Goal: Task Accomplishment & Management: Manage account settings

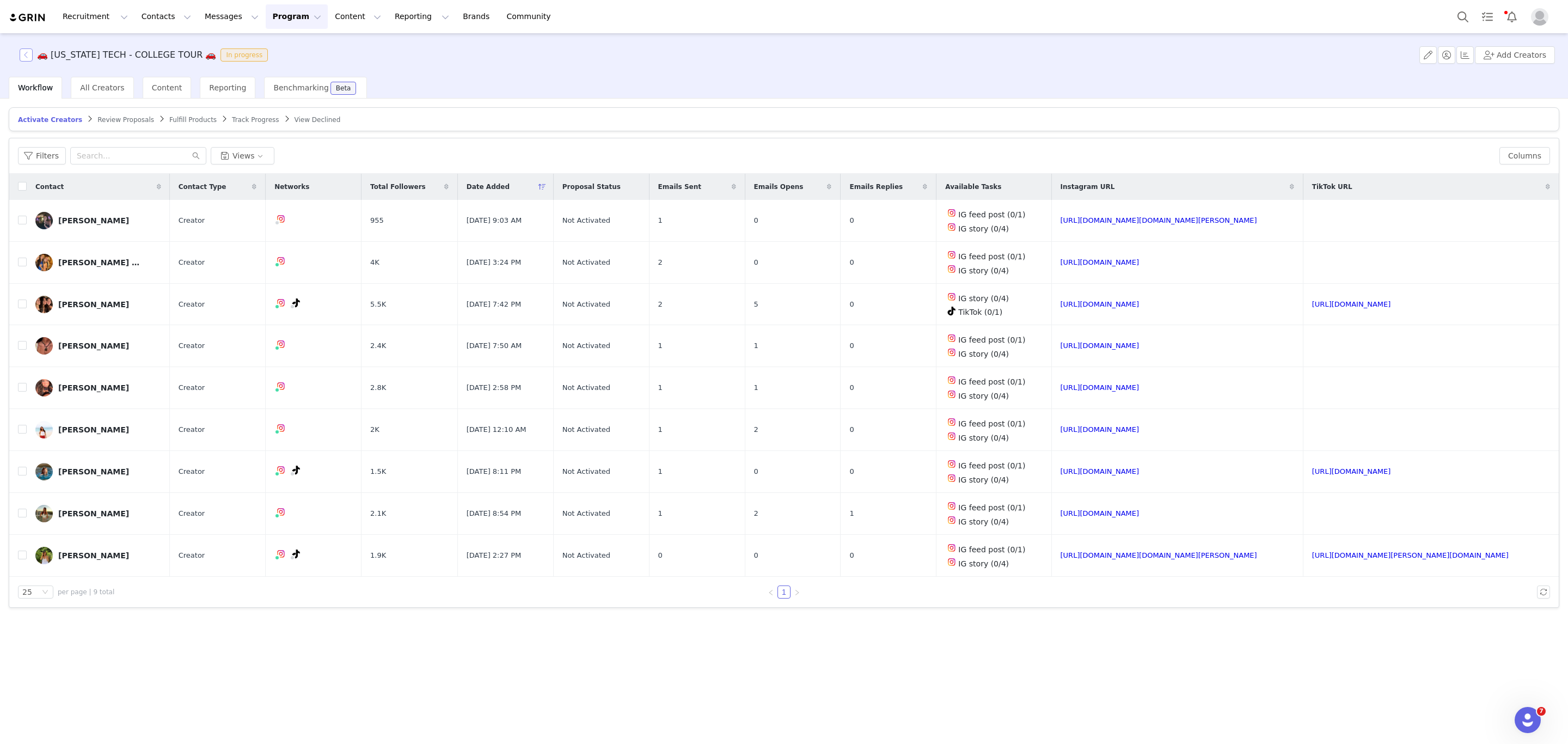
click at [28, 57] on button "button" at bounding box center [26, 55] width 13 height 13
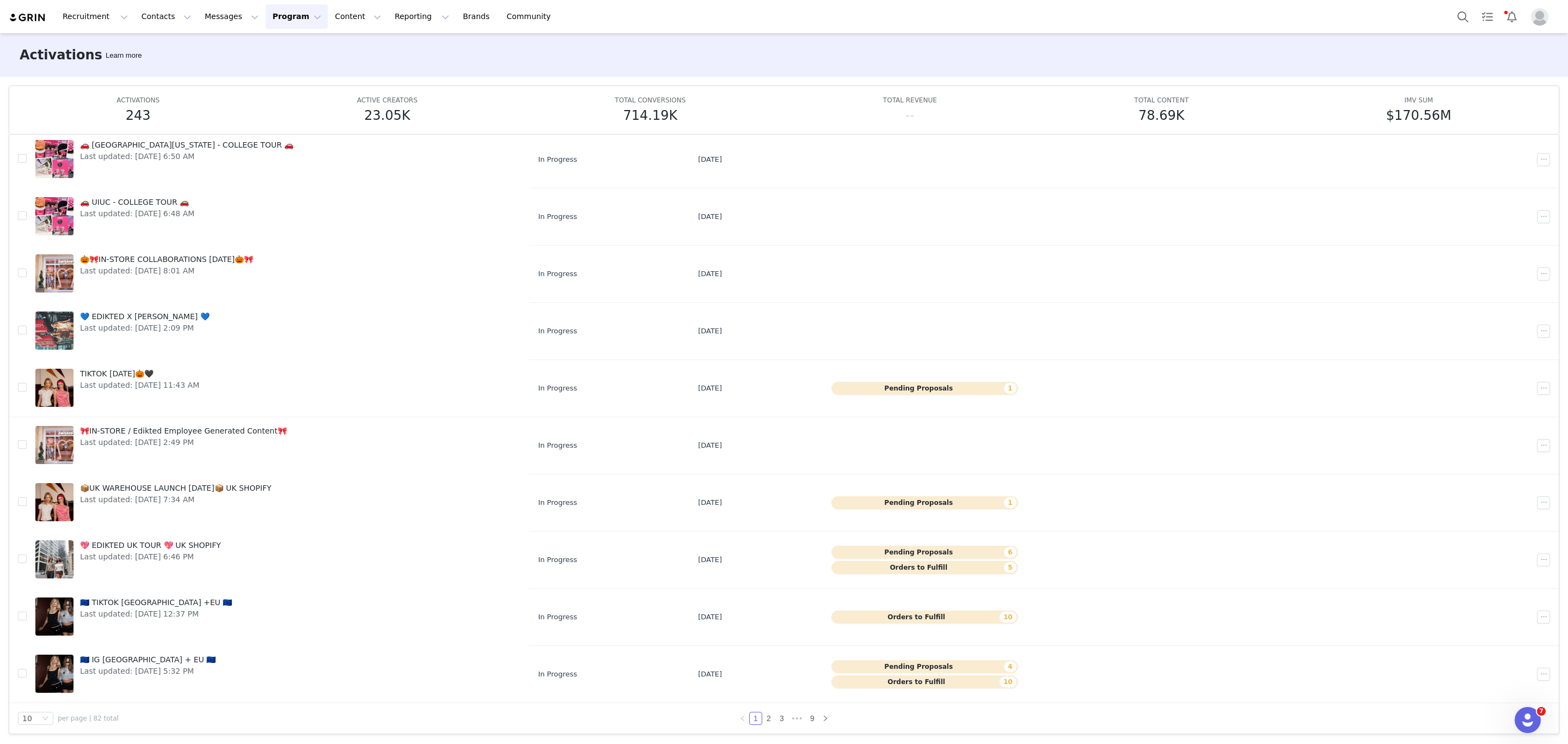
scroll to position [58, 0]
click at [763, 720] on link "2" at bounding box center [769, 718] width 12 height 12
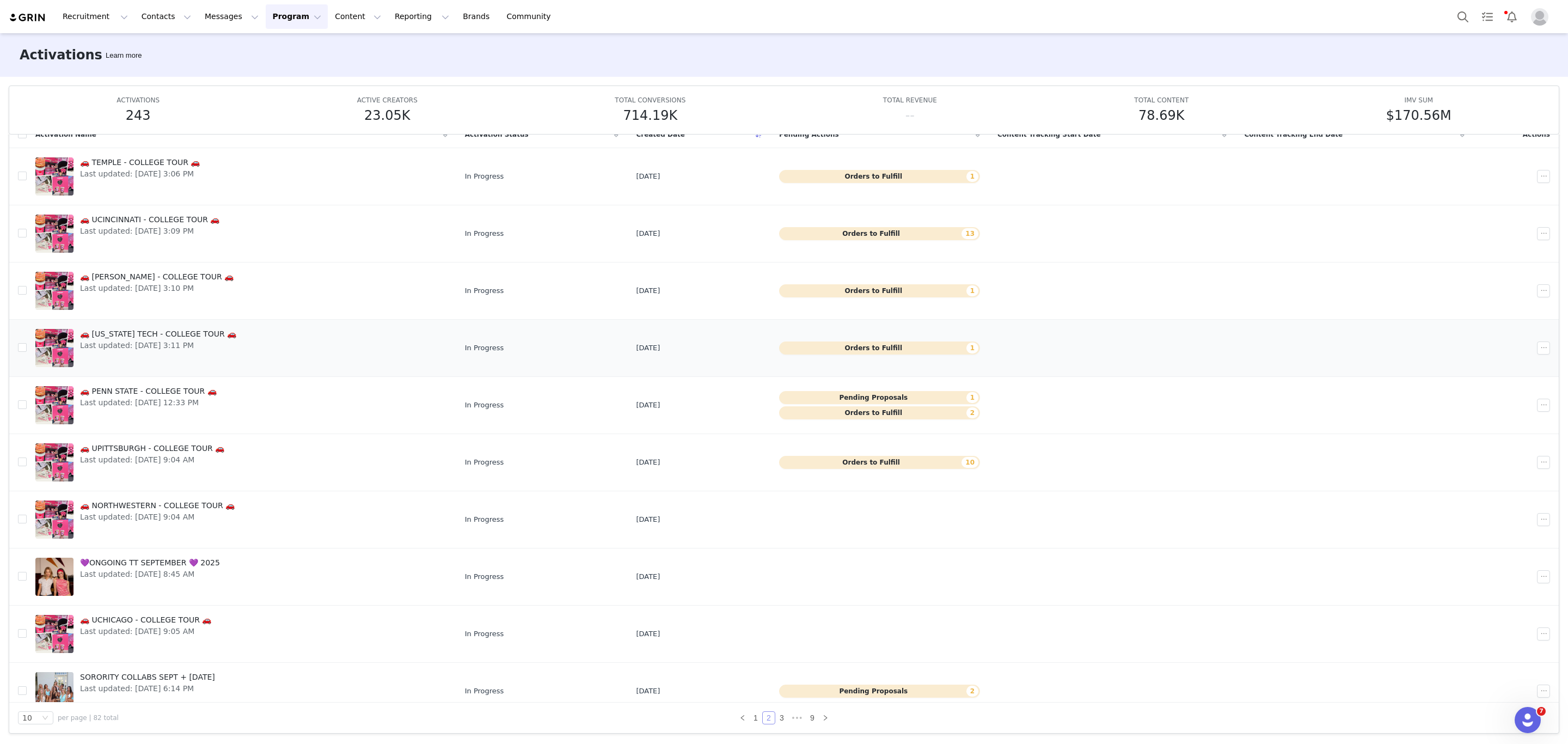
scroll to position [20, 0]
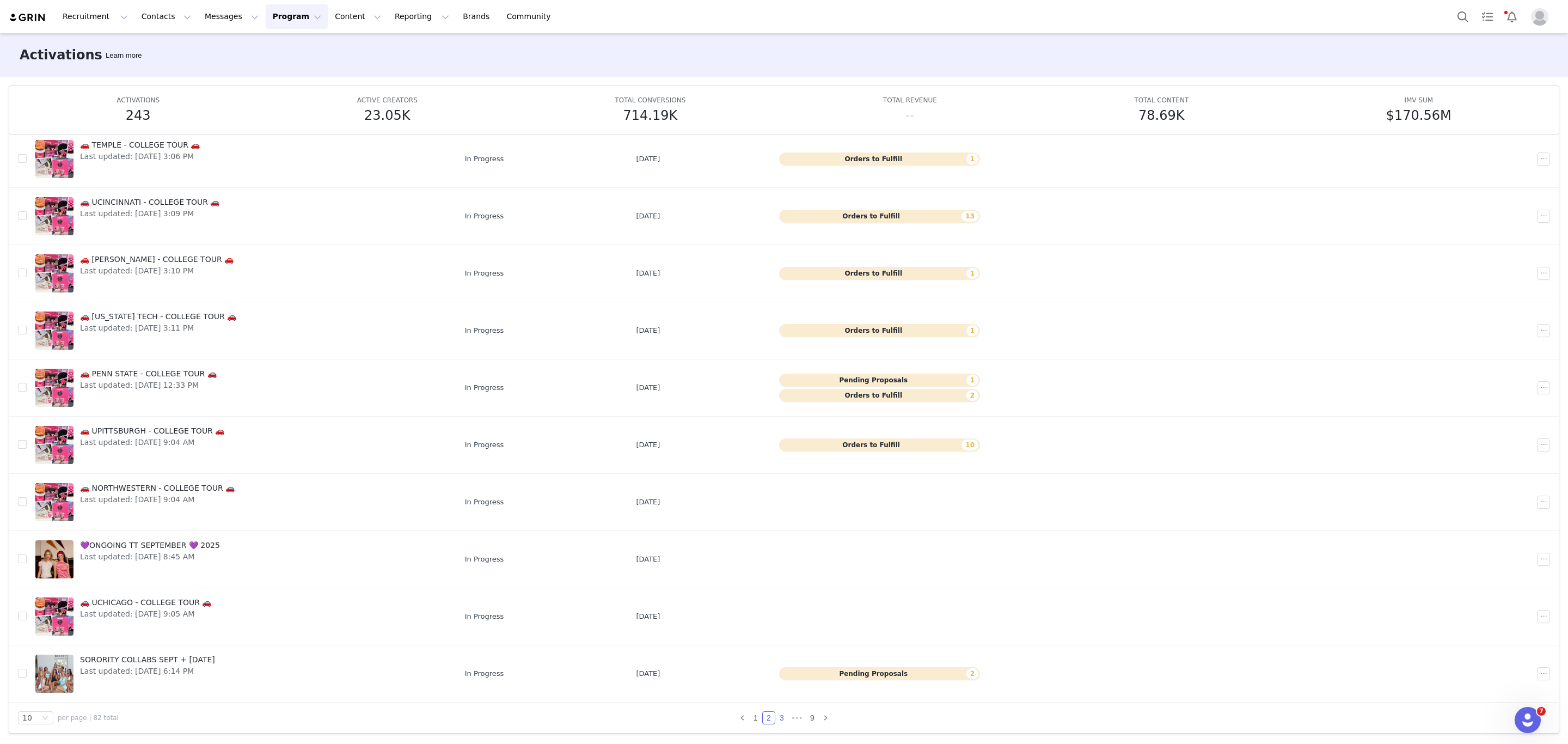
click at [776, 714] on link "3" at bounding box center [781, 718] width 12 height 12
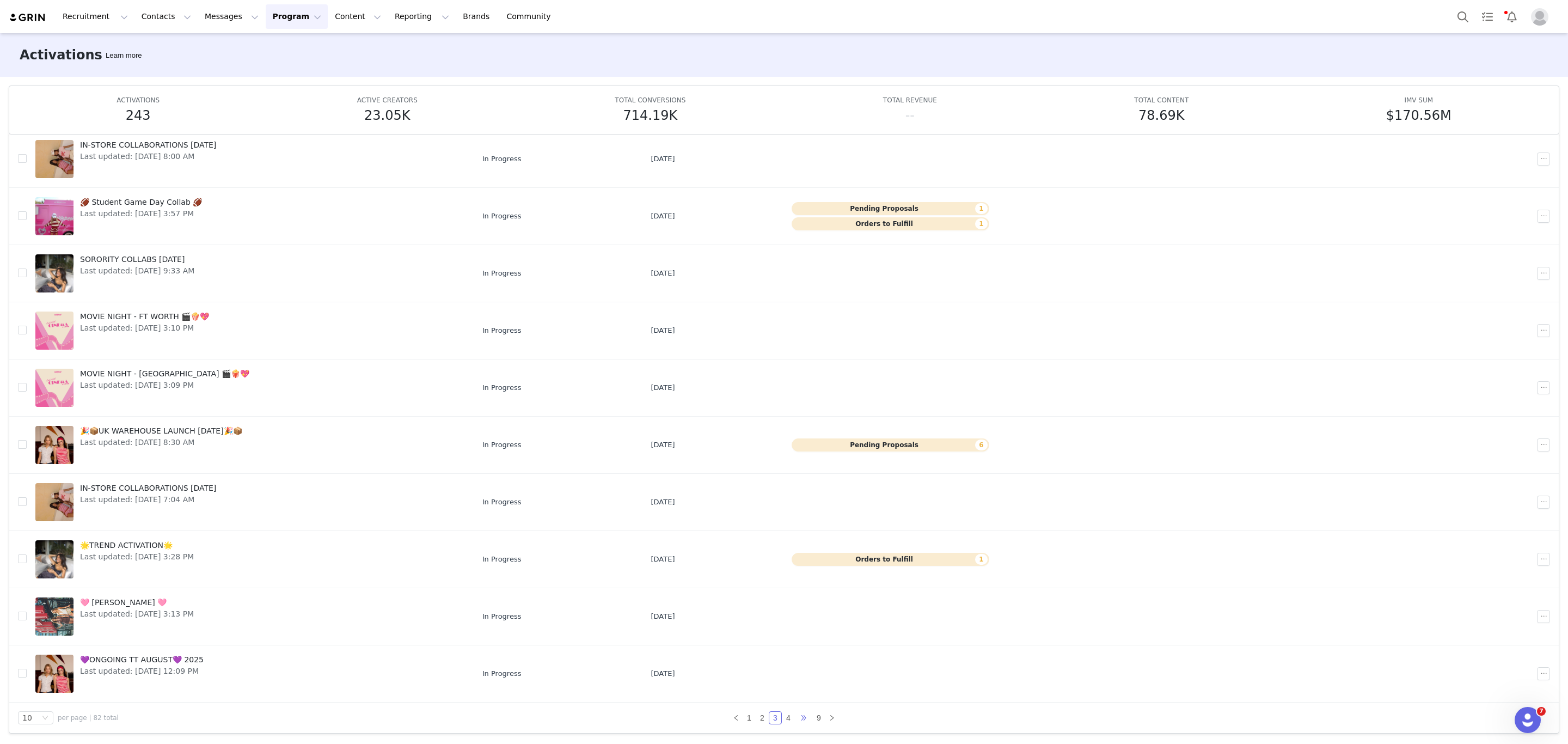
click at [795, 716] on span "•••" at bounding box center [803, 718] width 17 height 13
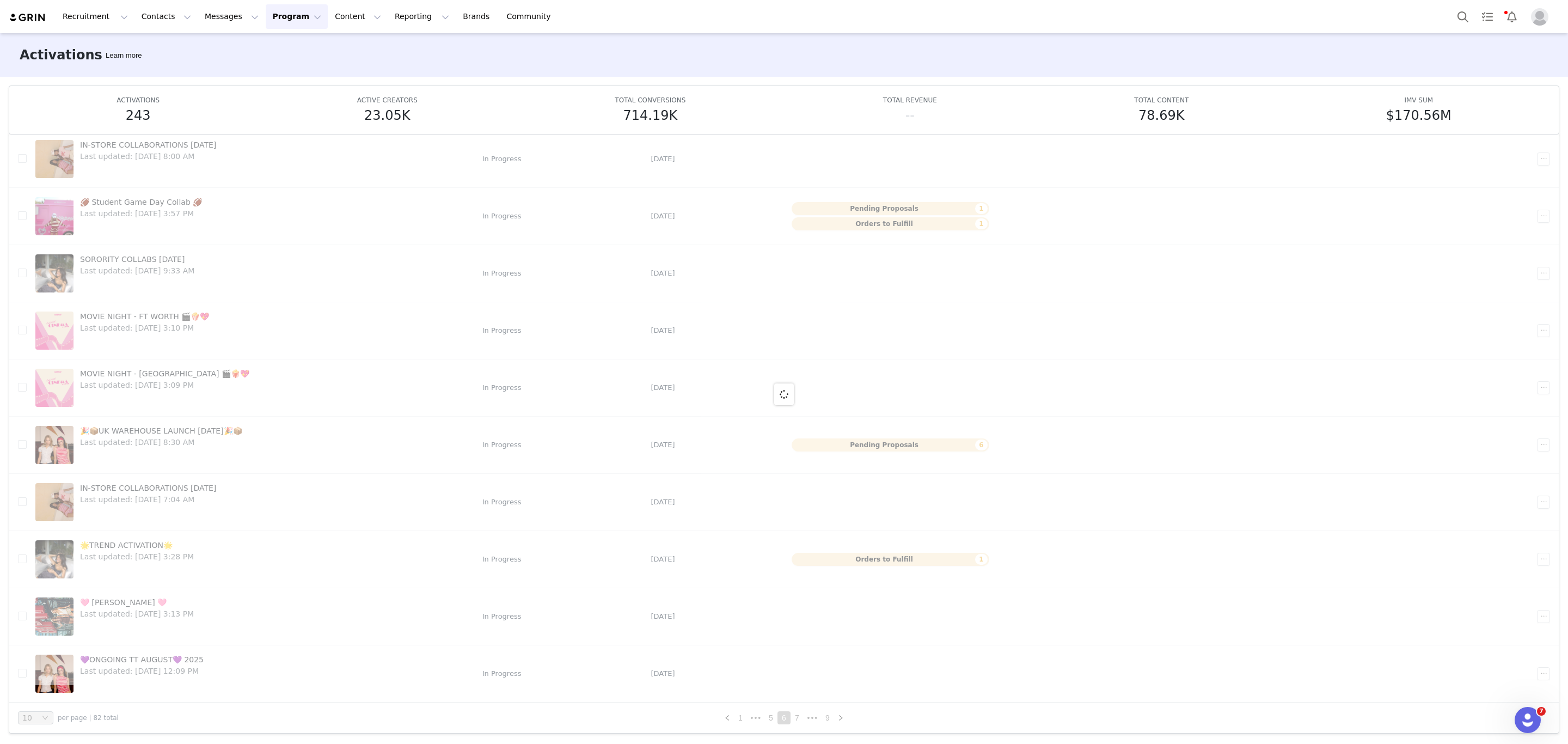
scroll to position [0, 0]
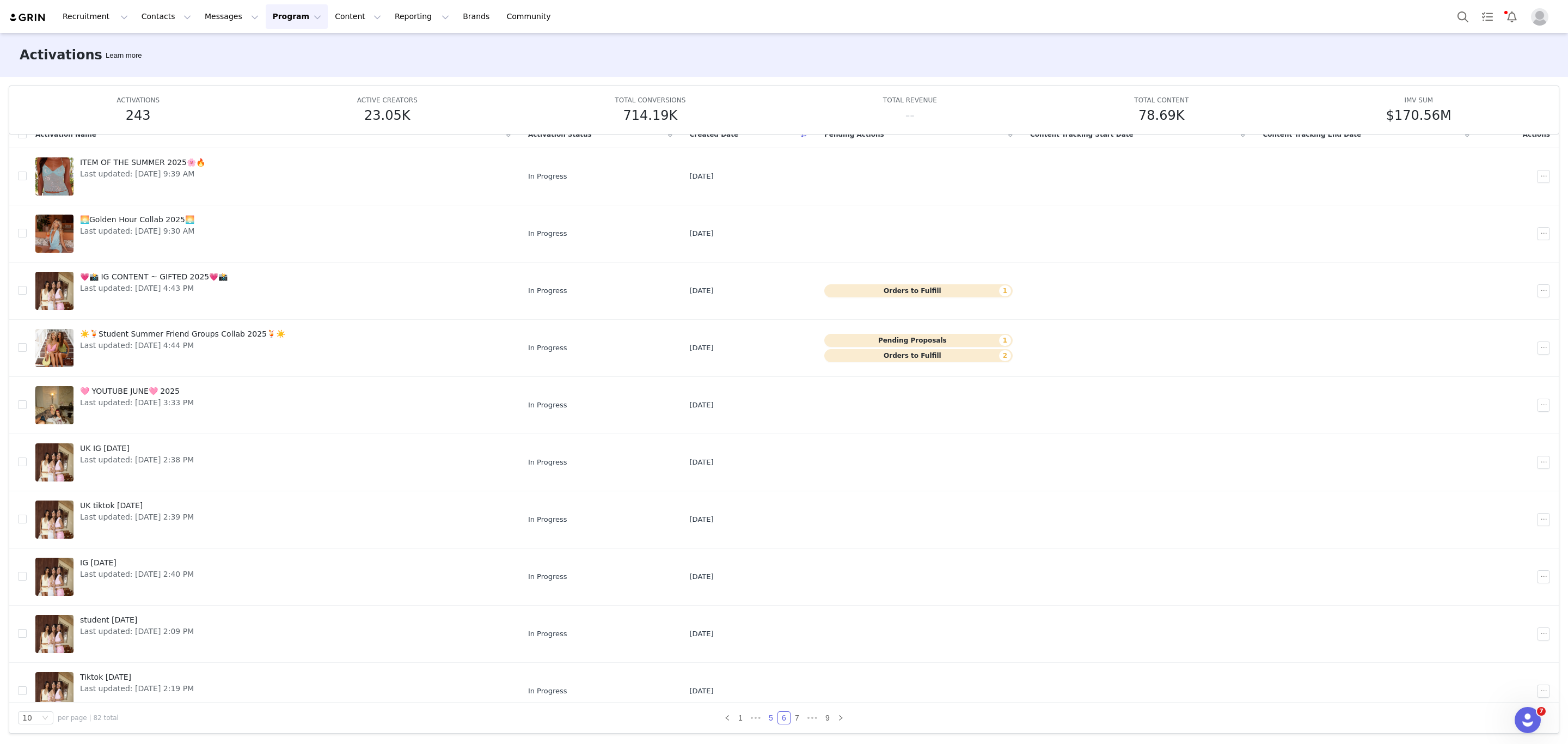
click at [765, 716] on link "5" at bounding box center [771, 718] width 12 height 12
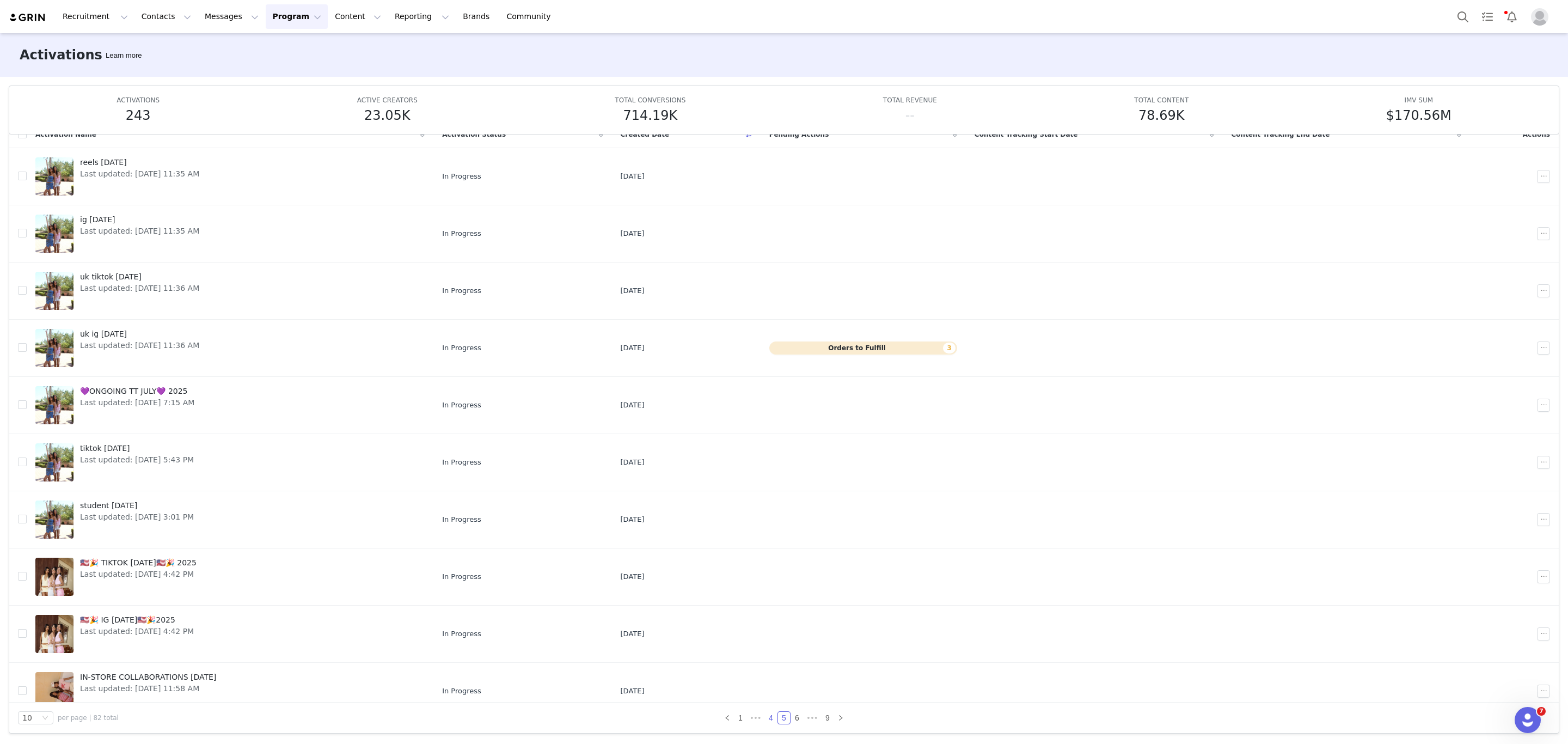
click at [765, 721] on link "4" at bounding box center [771, 718] width 12 height 12
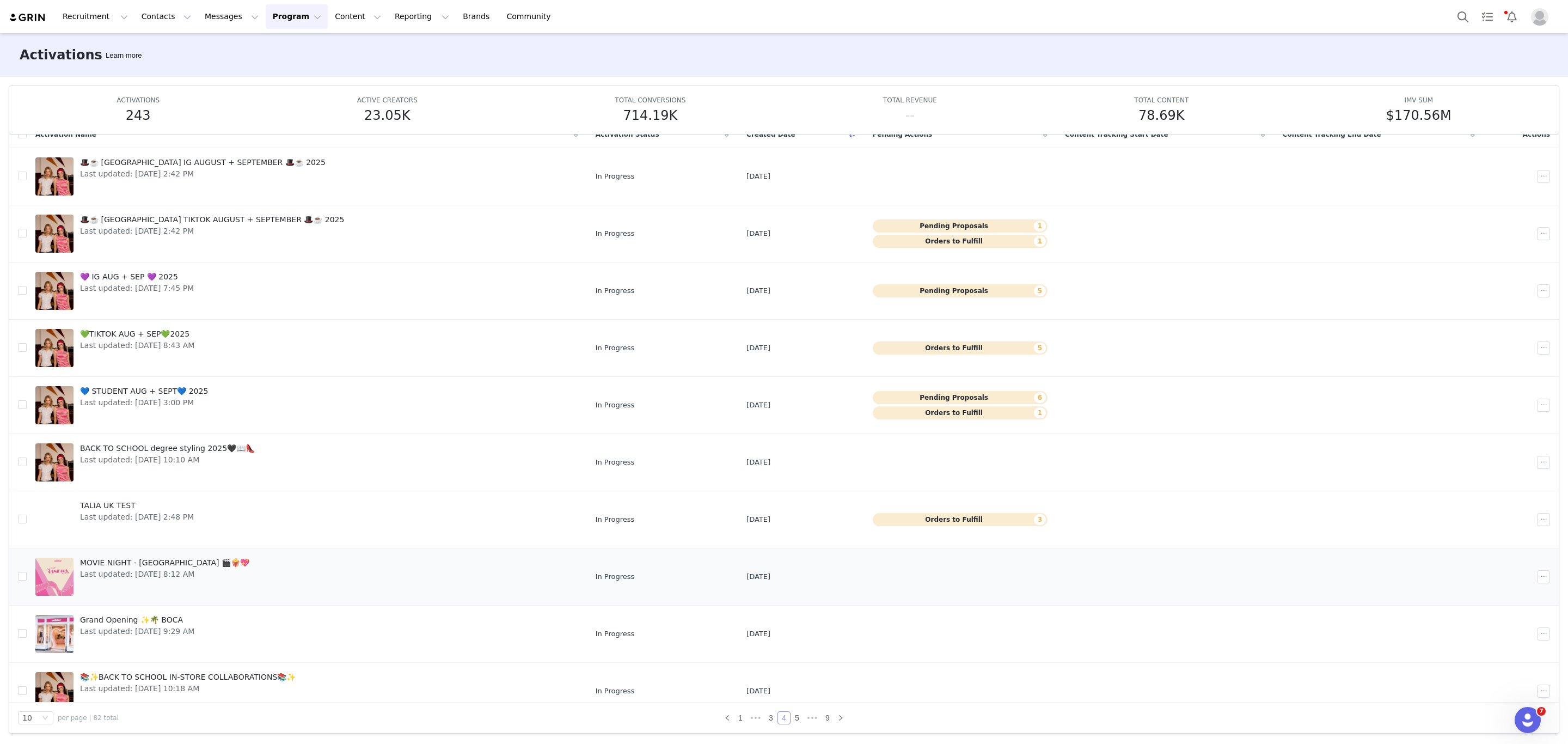
scroll to position [20, 0]
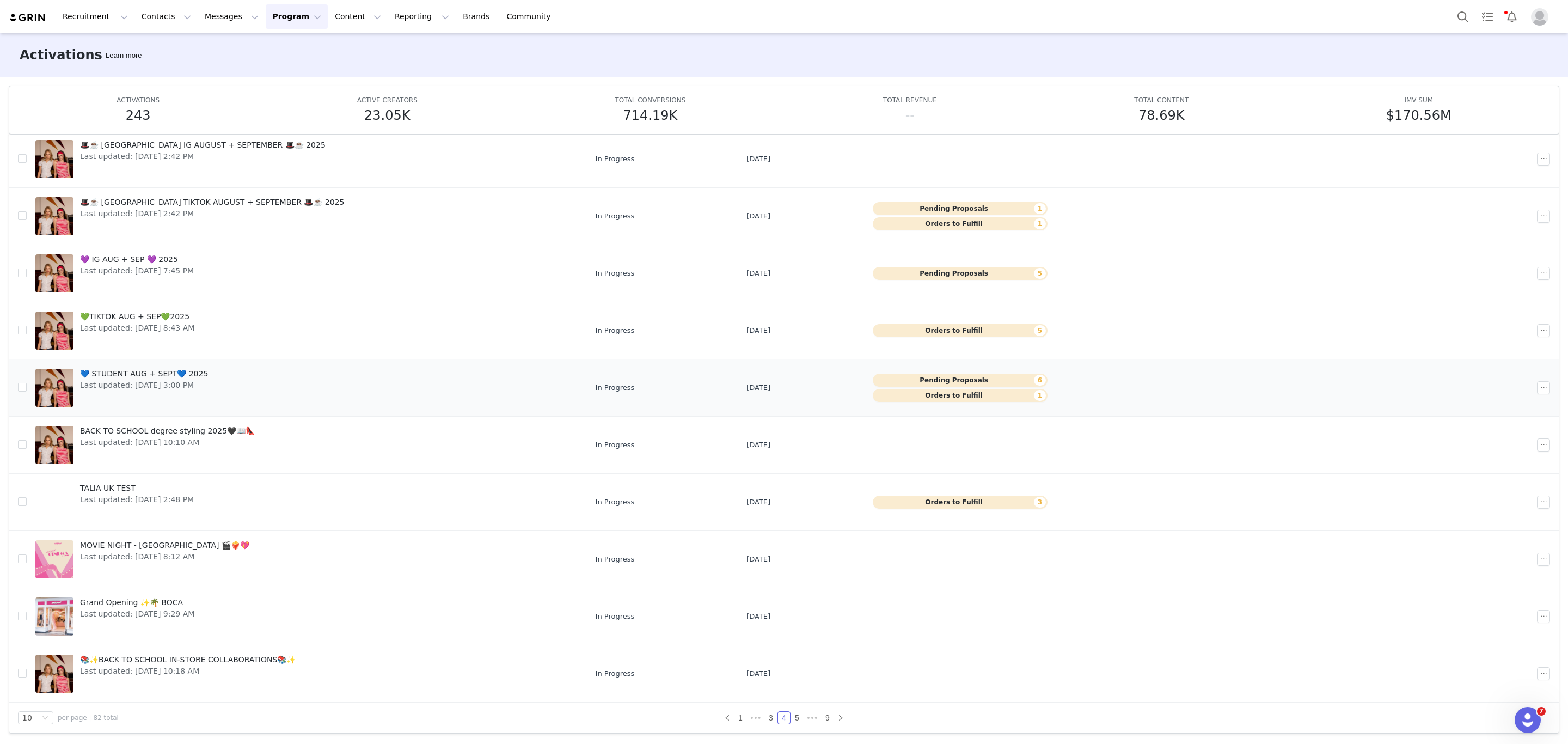
click at [257, 377] on link "💙 STUDENT AUG + SEPT💙 2025 Last updated: [DATE] 3:00 PM" at bounding box center [307, 388] width 543 height 44
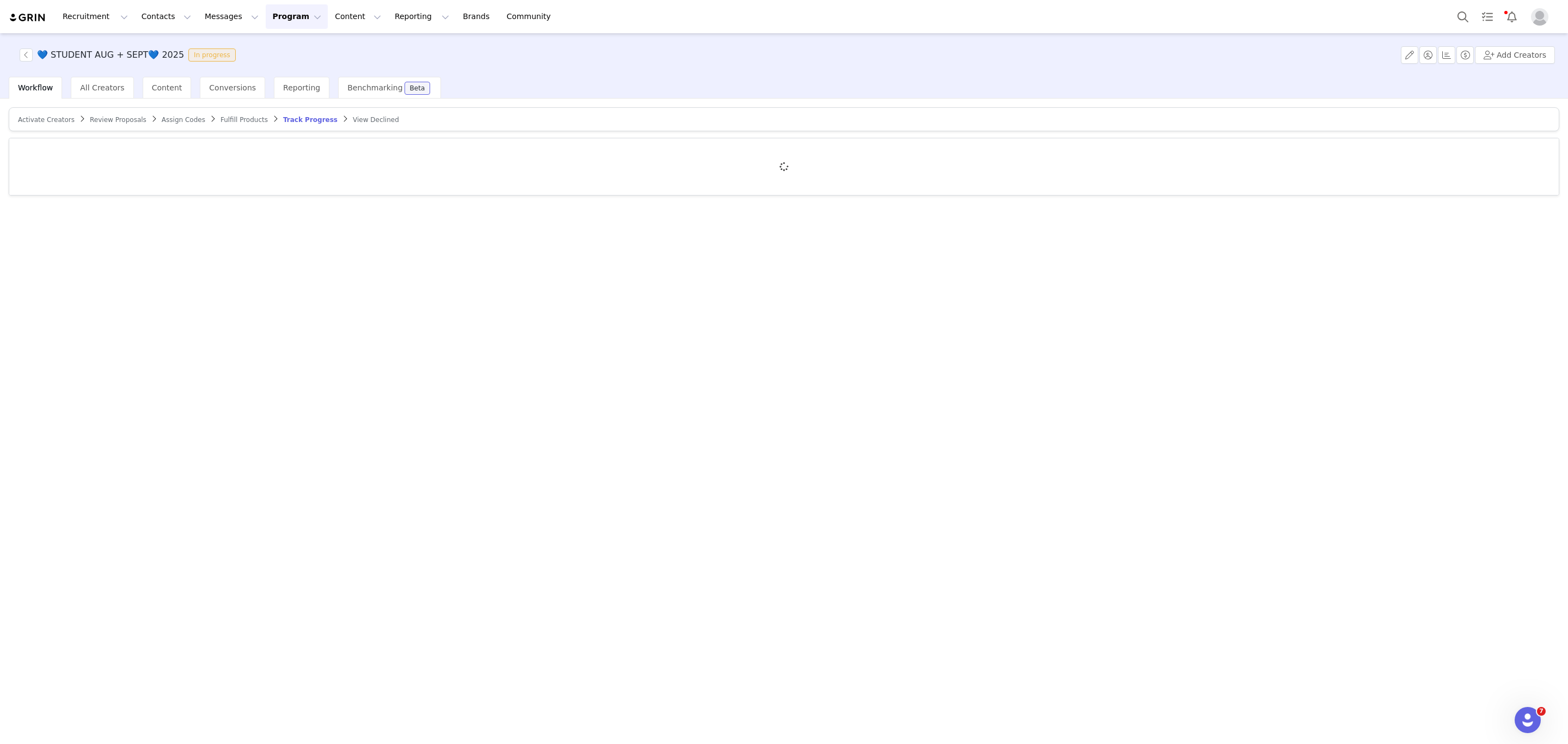
click at [113, 116] on span "Review Proposals" at bounding box center [118, 120] width 57 height 8
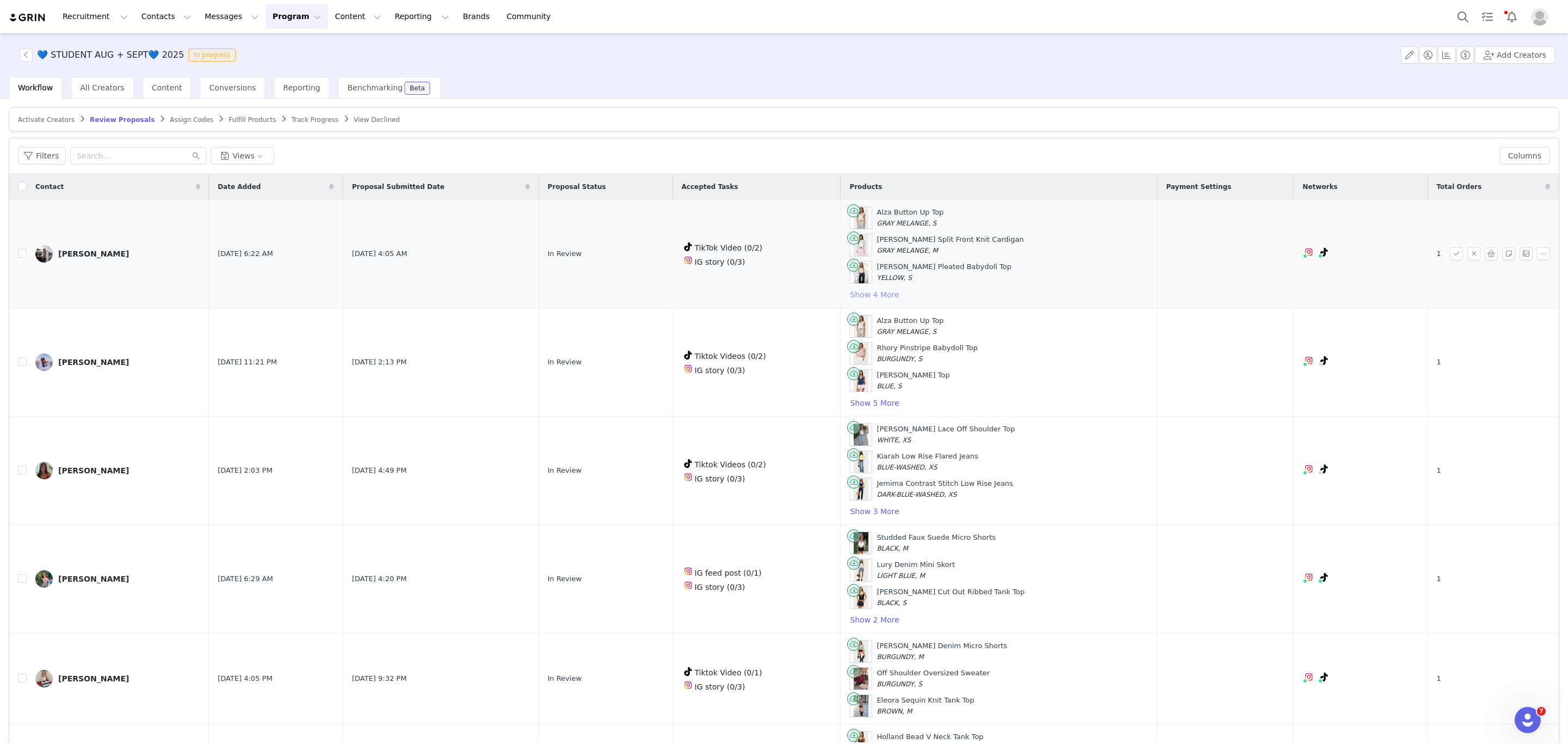
click at [884, 295] on button "Show 4 More" at bounding box center [874, 295] width 50 height 13
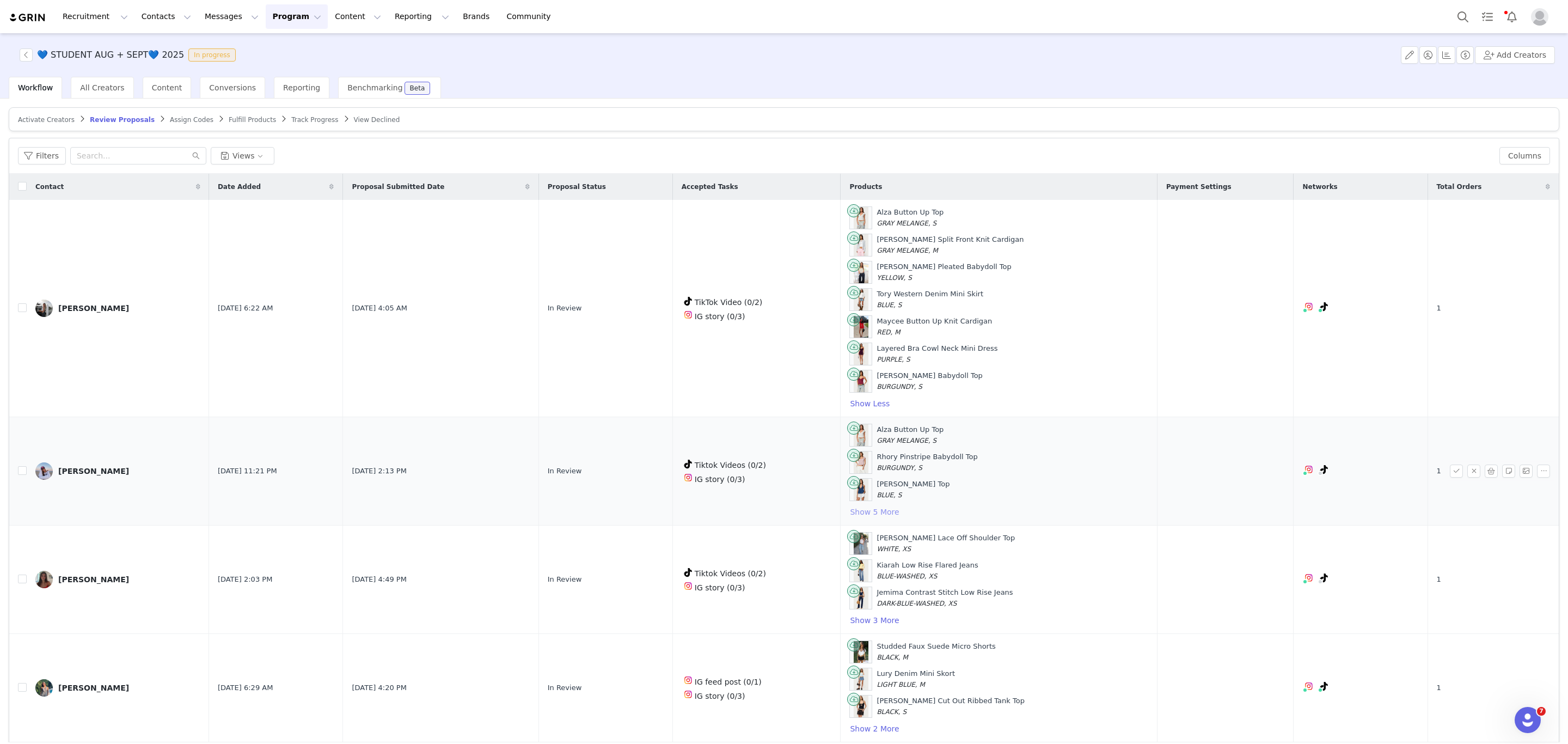
click at [879, 518] on button "Show 5 More" at bounding box center [874, 512] width 50 height 13
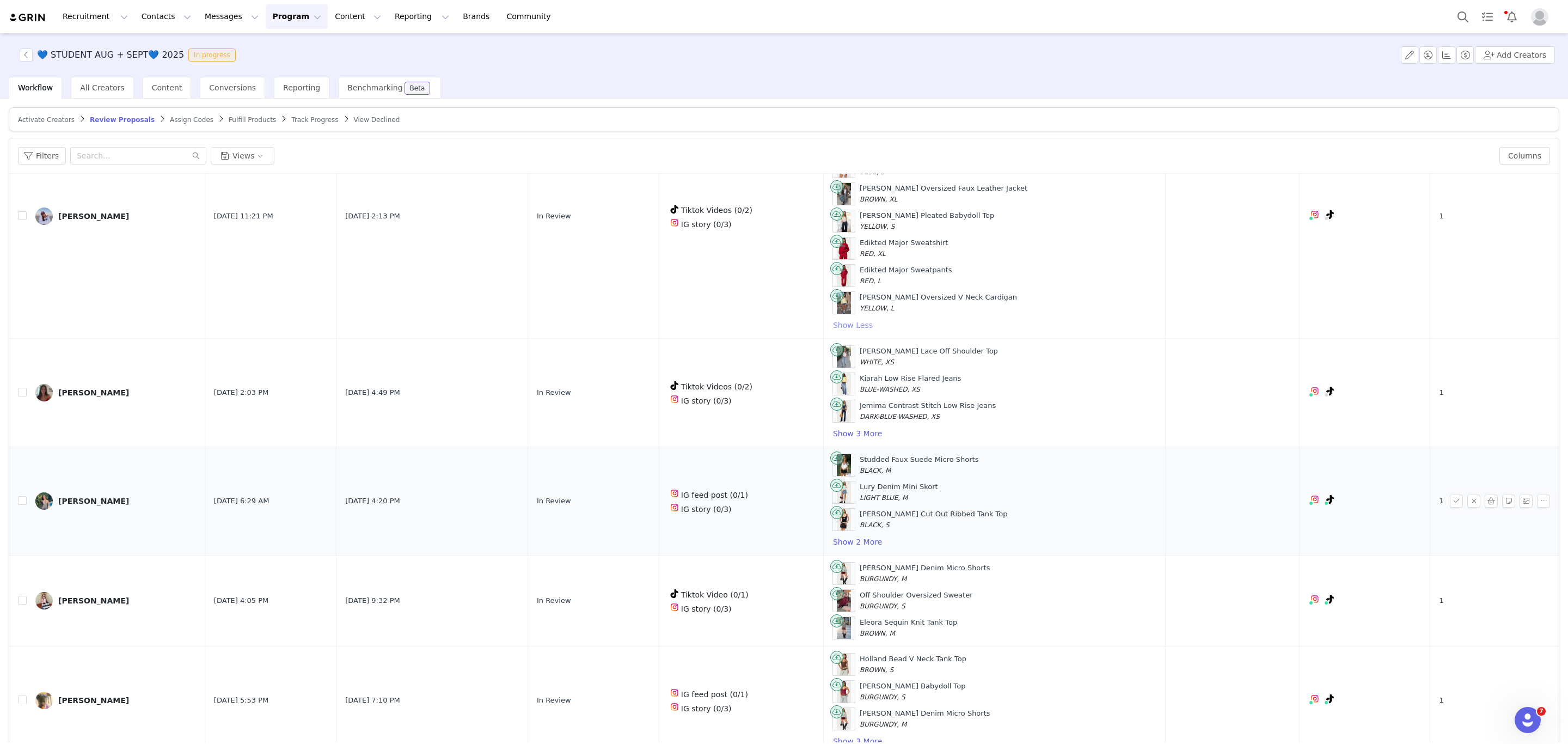
scroll to position [326, 0]
click at [882, 440] on button "Show 3 More" at bounding box center [857, 433] width 50 height 13
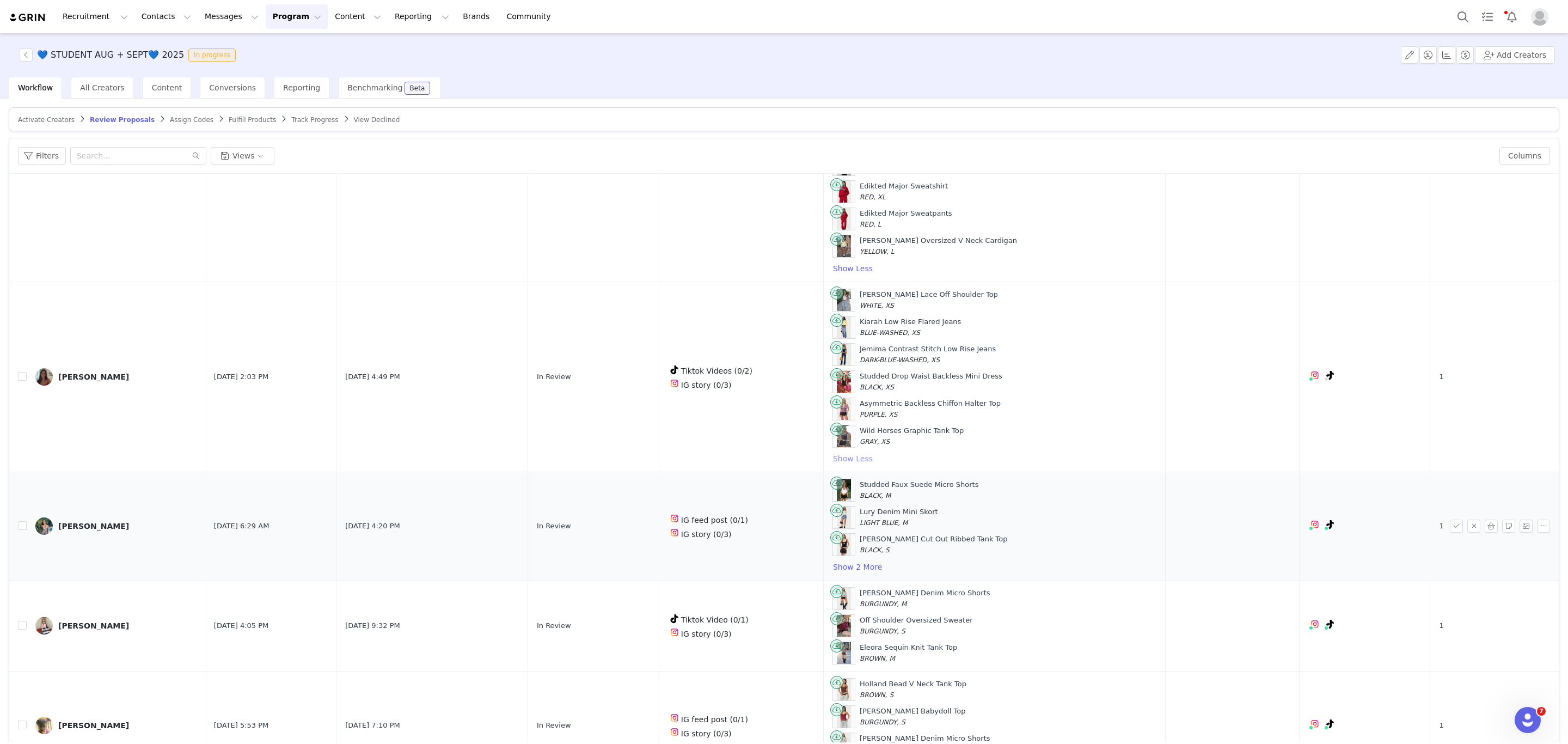
scroll to position [408, 0]
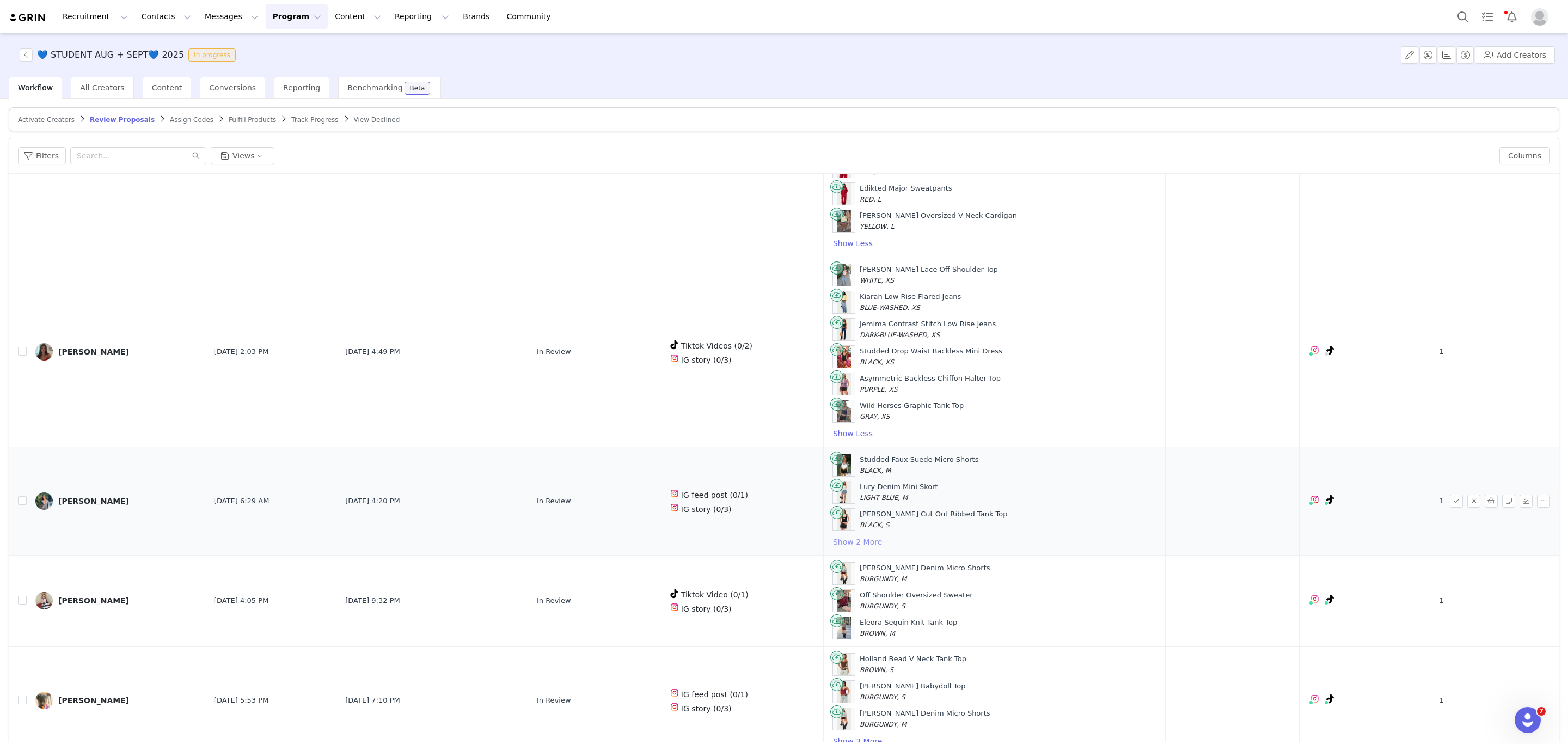
click at [874, 548] on button "Show 2 More" at bounding box center [857, 542] width 50 height 13
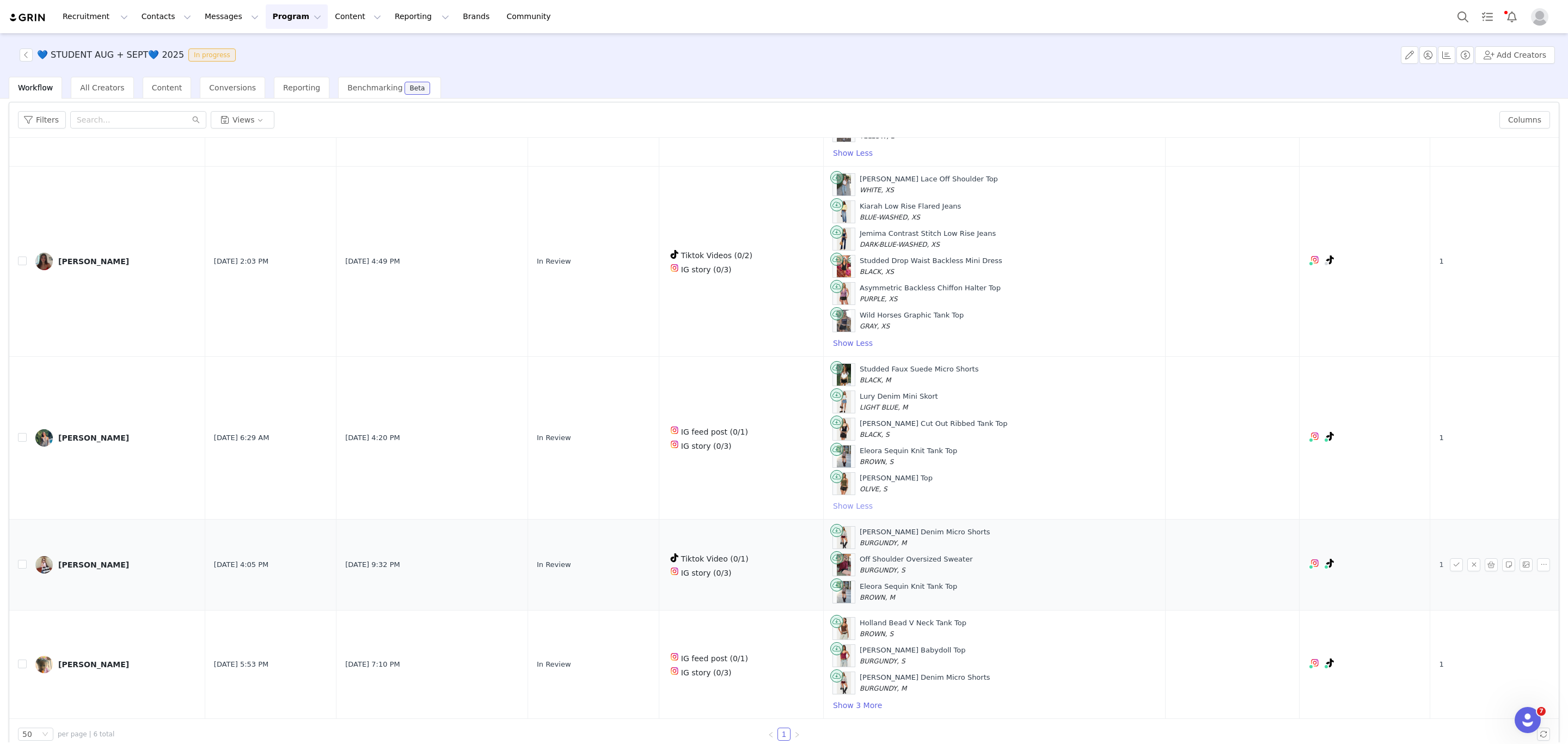
scroll to position [53, 0]
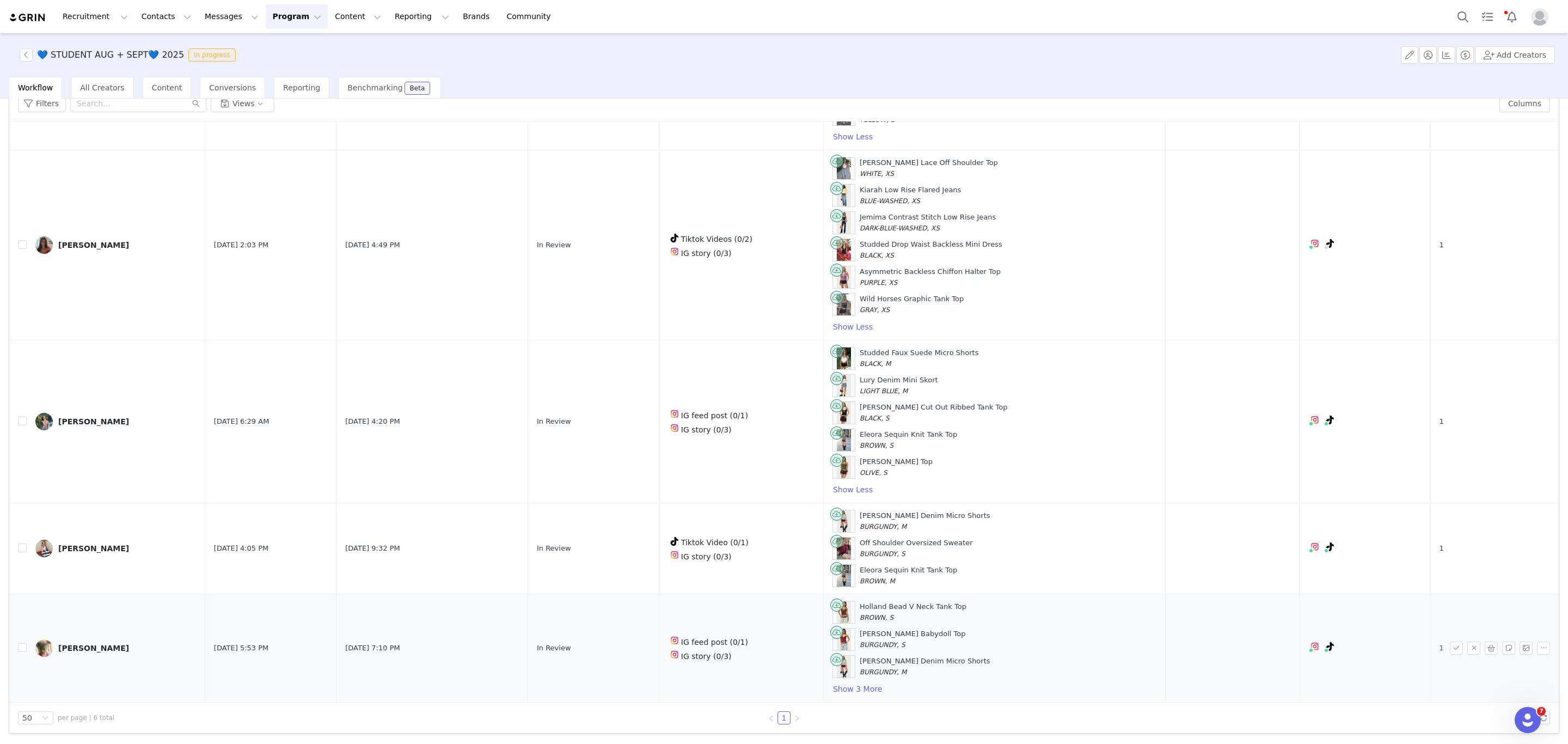
click at [23, 654] on td at bounding box center [18, 648] width 17 height 108
click at [23, 646] on input "checkbox" at bounding box center [22, 647] width 9 height 9
checkbox input "true"
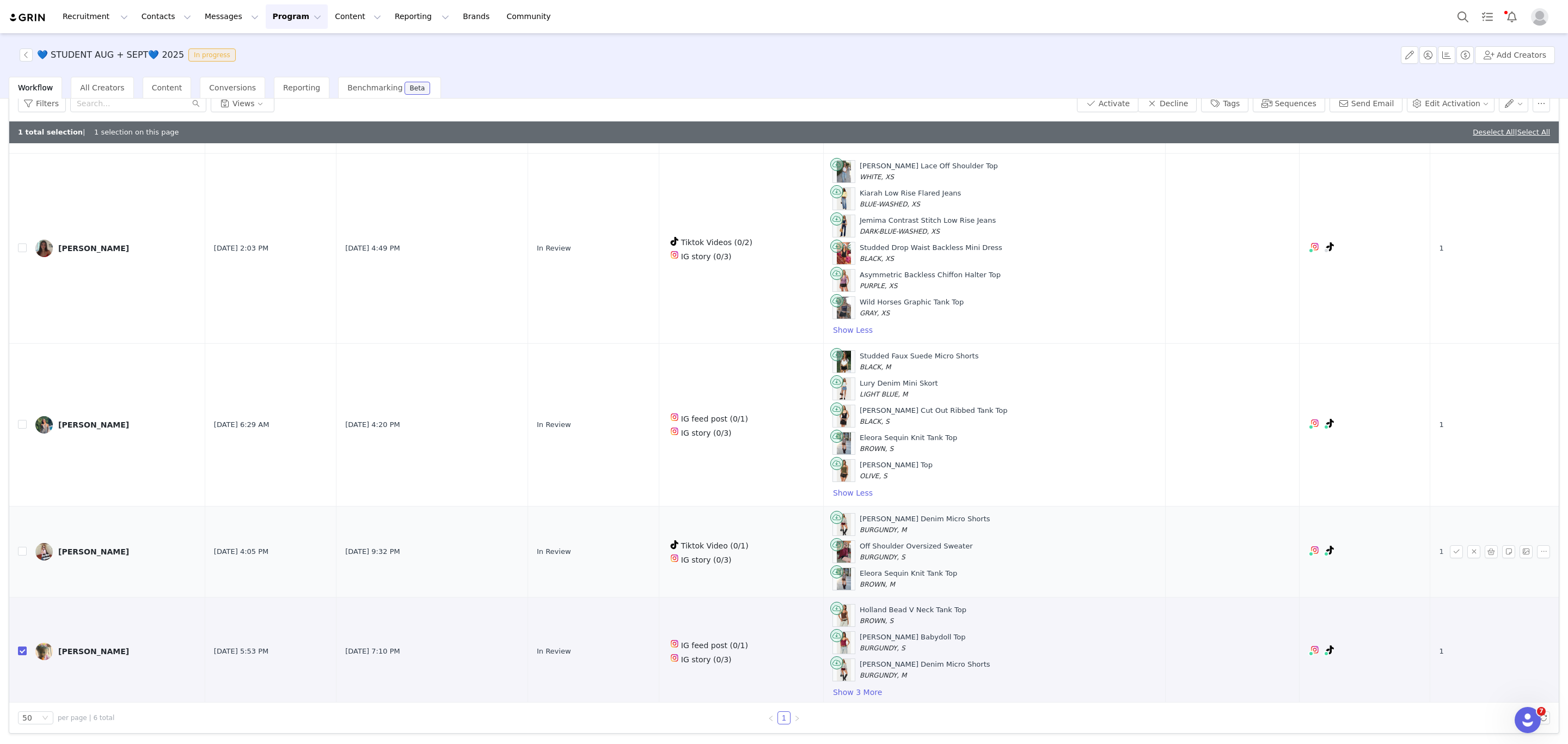
scroll to position [500, 0]
click at [875, 695] on button "Show 3 More" at bounding box center [857, 689] width 50 height 13
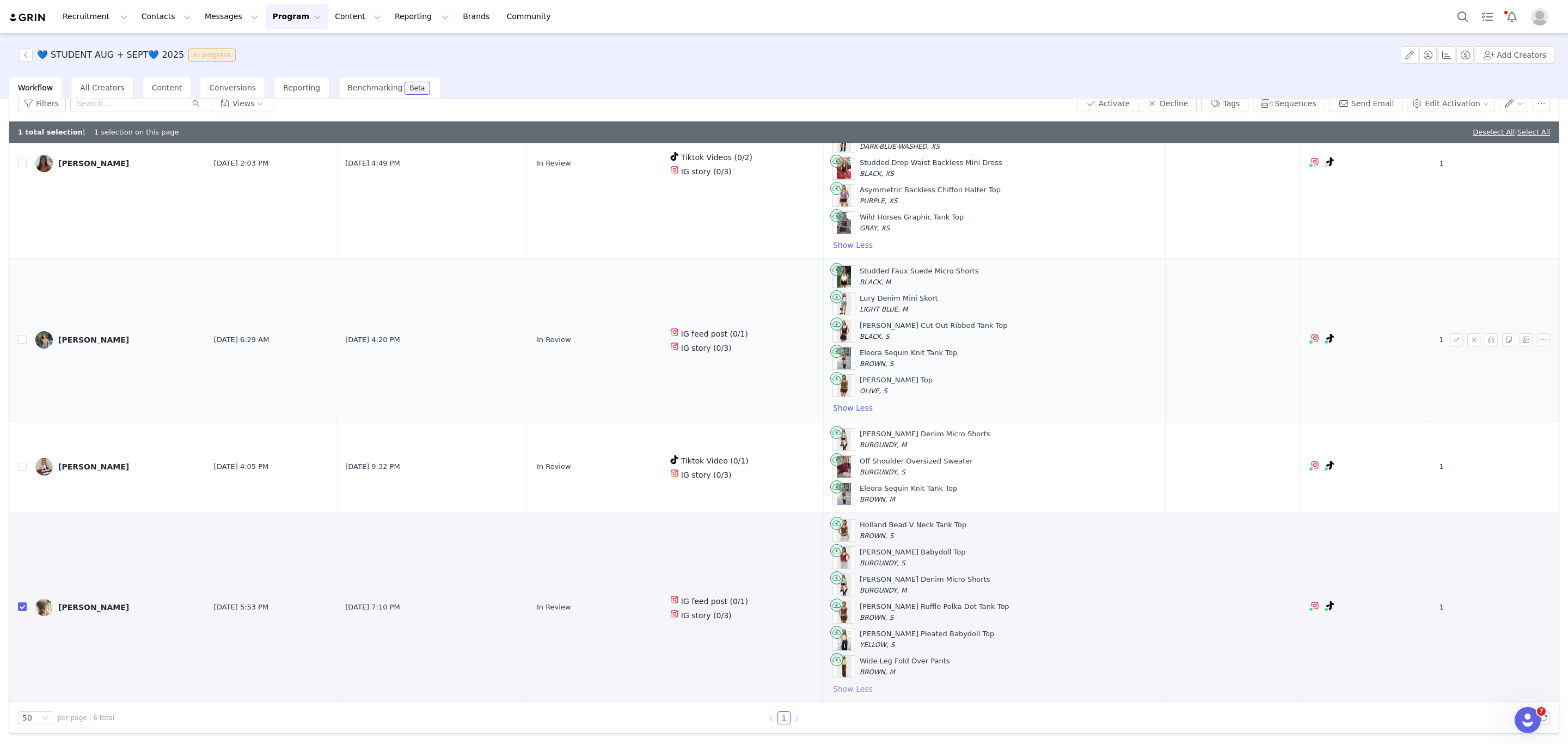
scroll to position [419, 0]
